Goal: Task Accomplishment & Management: Manage account settings

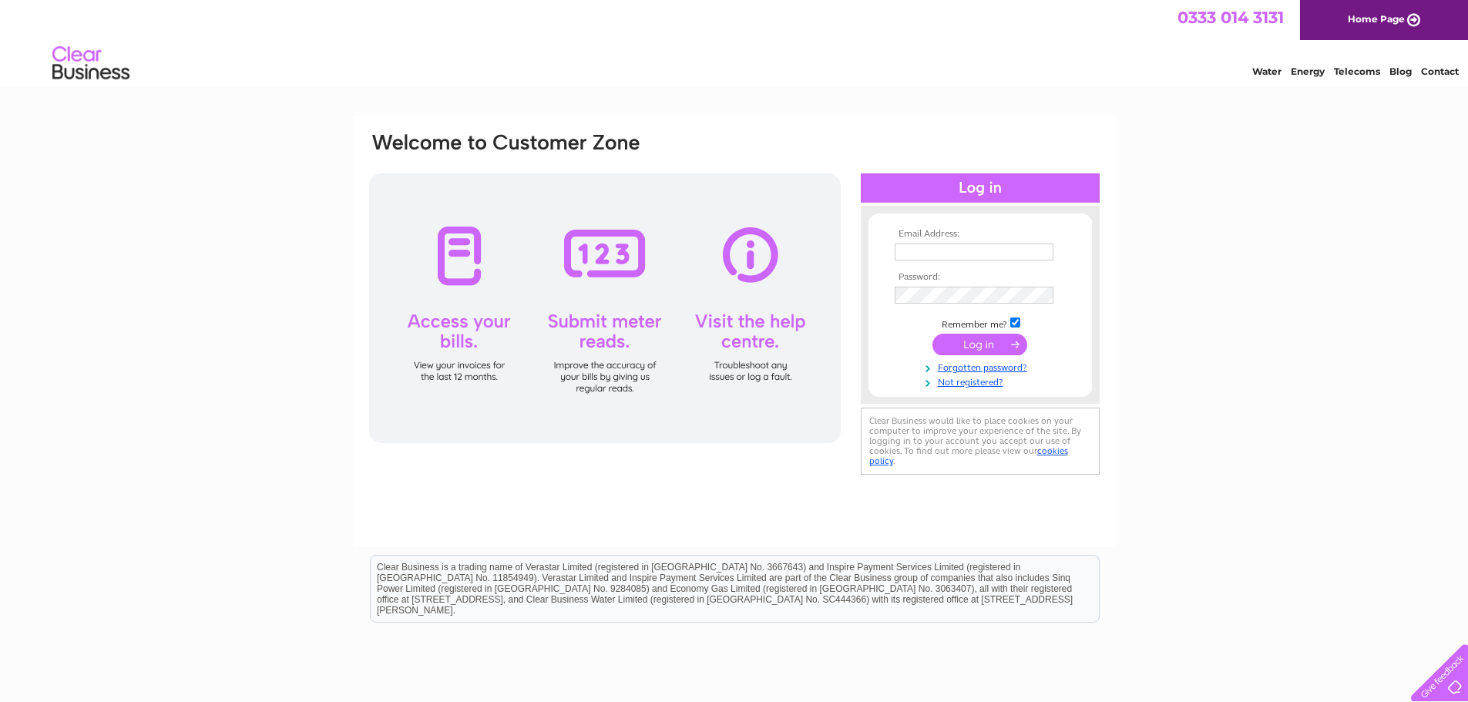
type input "sally.larn@martin.dk"
click at [982, 339] on input "submit" at bounding box center [979, 345] width 95 height 22
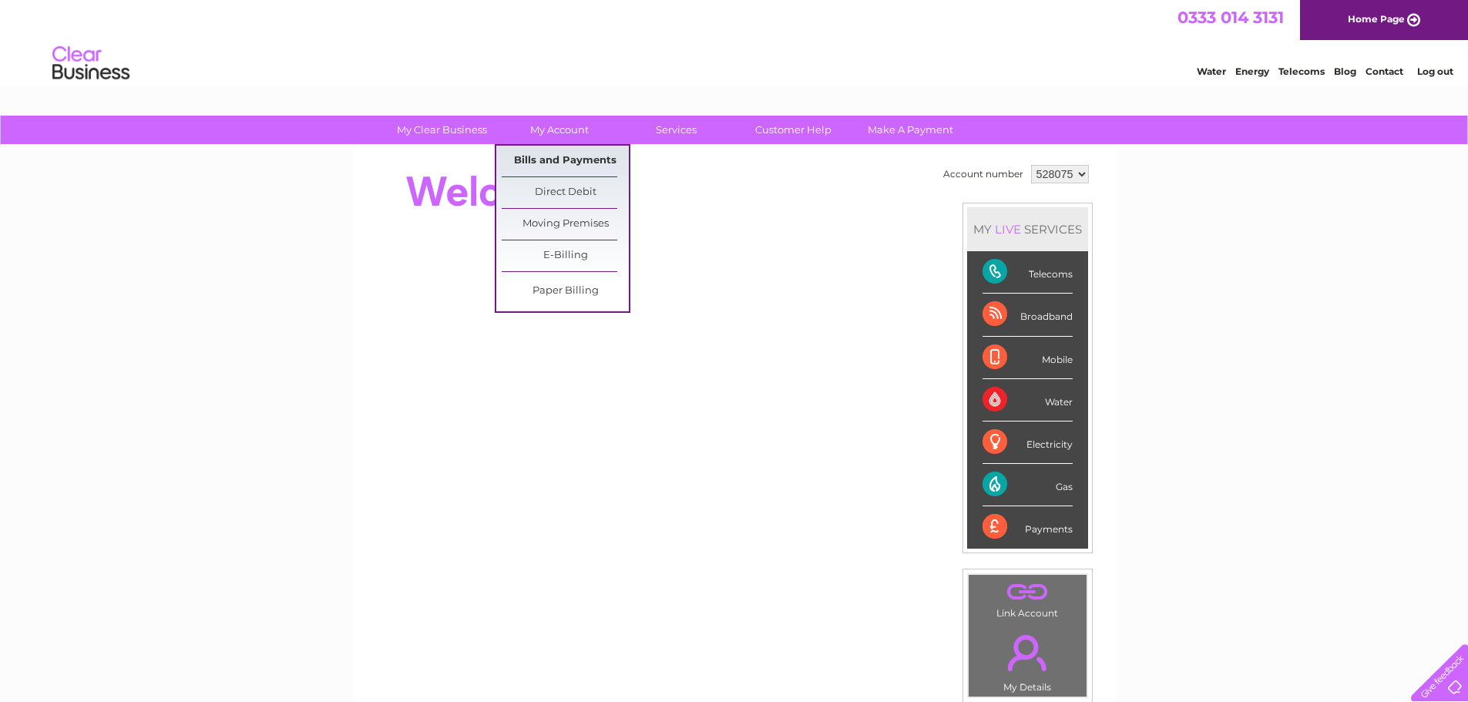
click at [554, 162] on link "Bills and Payments" at bounding box center [565, 161] width 127 height 31
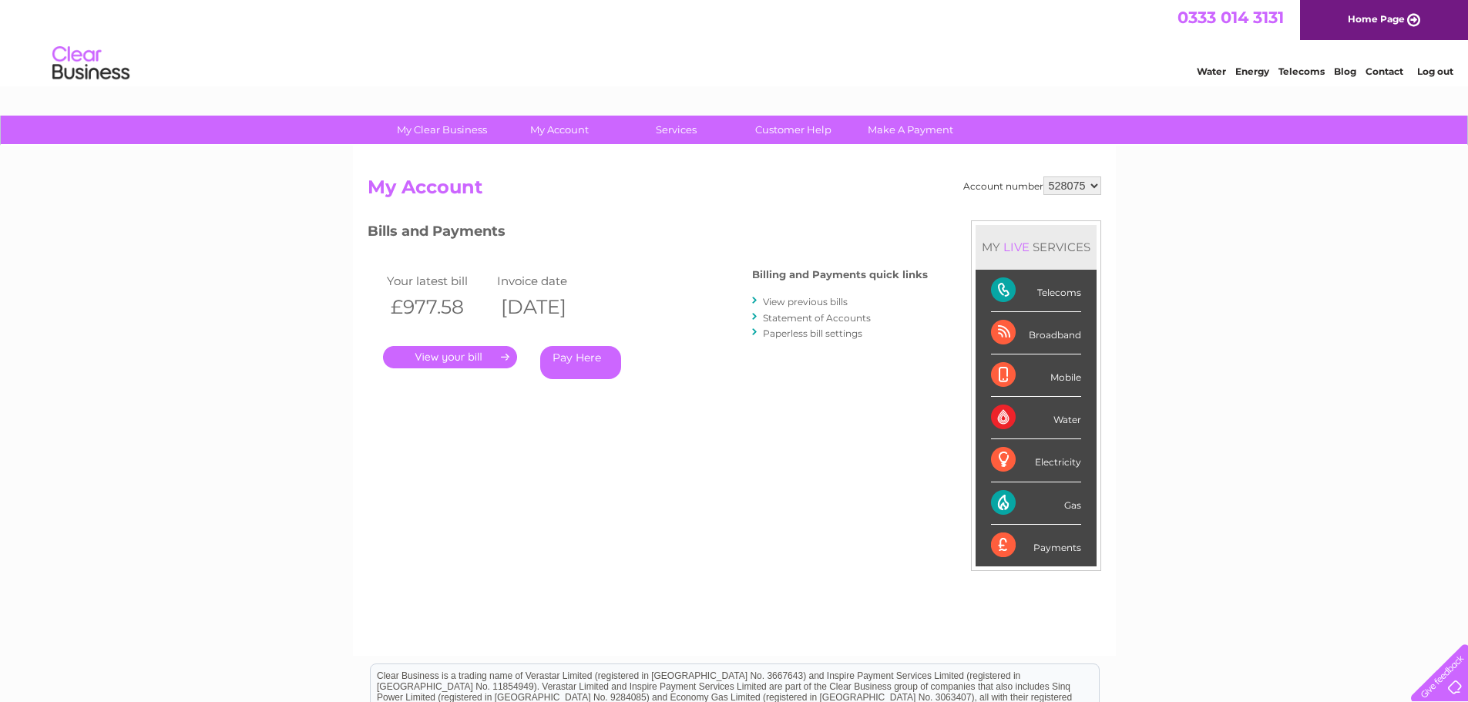
click at [477, 353] on link "." at bounding box center [450, 357] width 134 height 22
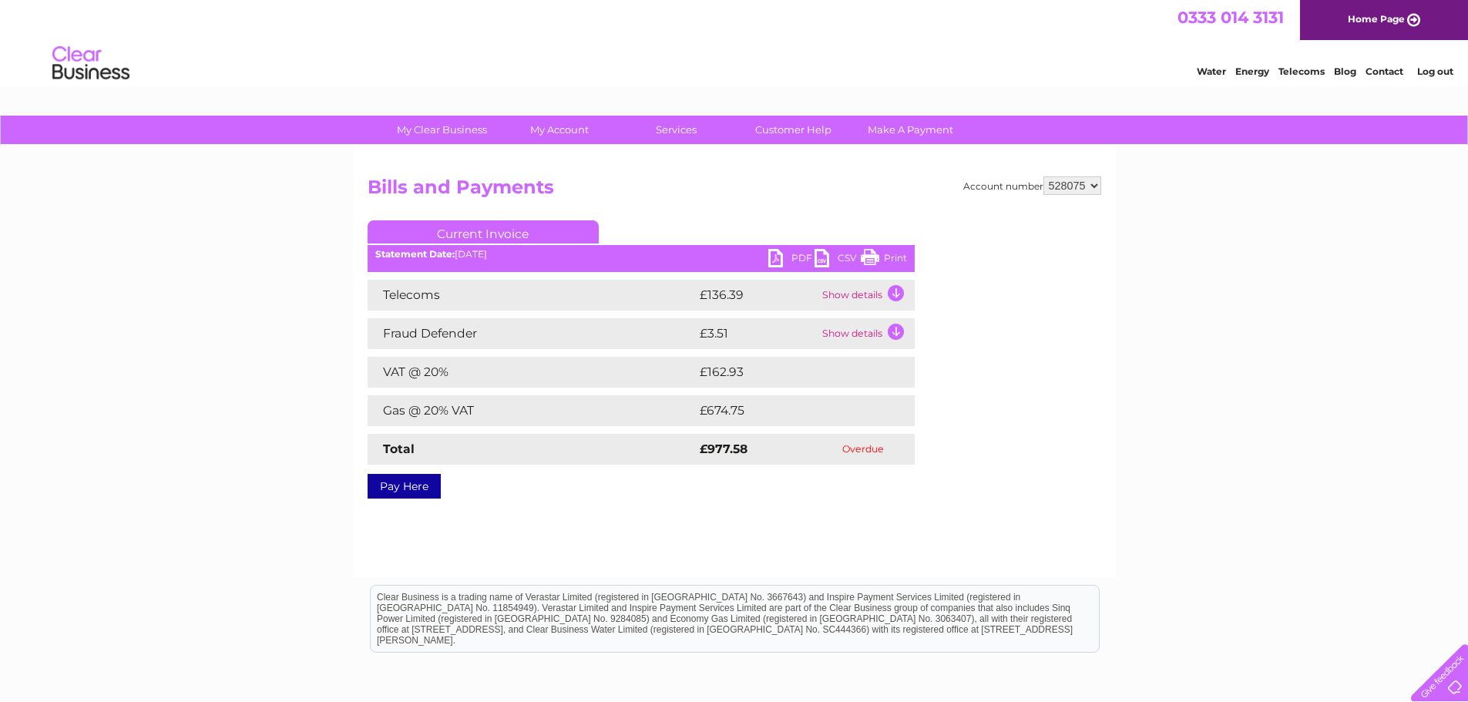
click at [798, 251] on link "PDF" at bounding box center [791, 260] width 46 height 22
drag, startPoint x: 1086, startPoint y: 183, endPoint x: 1050, endPoint y: 183, distance: 36.2
click at [1050, 183] on select "528075" at bounding box center [1072, 185] width 58 height 18
click at [1043, 176] on select "528075" at bounding box center [1072, 185] width 58 height 18
